Goal: Go to known website: Access a specific website the user already knows

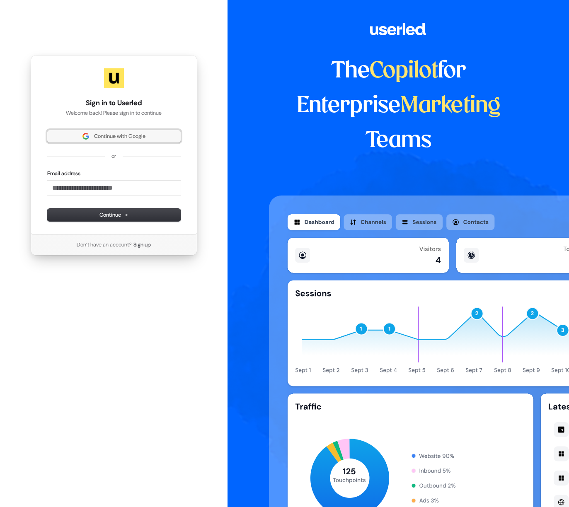
click at [145, 135] on span "Continue with Google" at bounding box center [119, 136] width 51 height 7
